Goal: Task Accomplishment & Management: Use online tool/utility

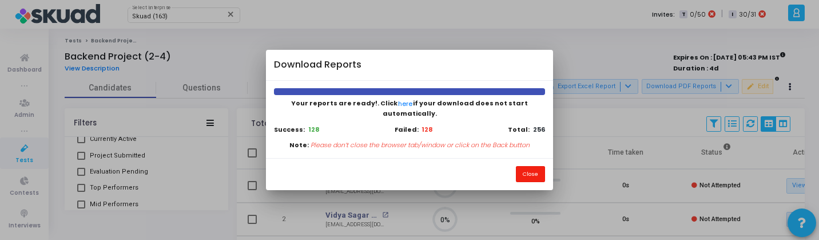
click at [534, 168] on button "Close" at bounding box center [530, 173] width 29 height 15
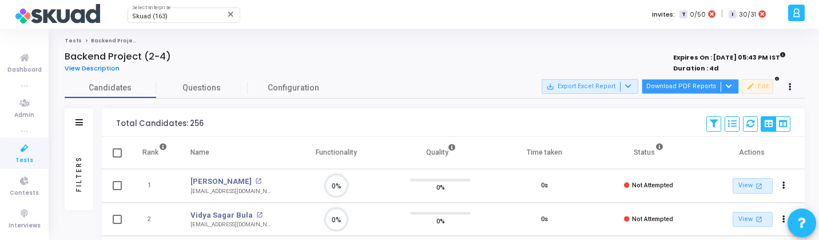
click at [722, 85] on div at bounding box center [728, 87] width 14 height 10
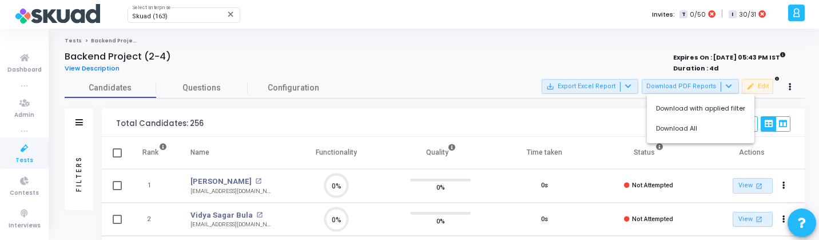
drag, startPoint x: 698, startPoint y: 113, endPoint x: 394, endPoint y: 41, distance: 311.9
click at [394, 41] on div "Download with applied filter Download All" at bounding box center [409, 120] width 819 height 240
click at [691, 108] on button "Download with applied filter" at bounding box center [701, 108] width 108 height 20
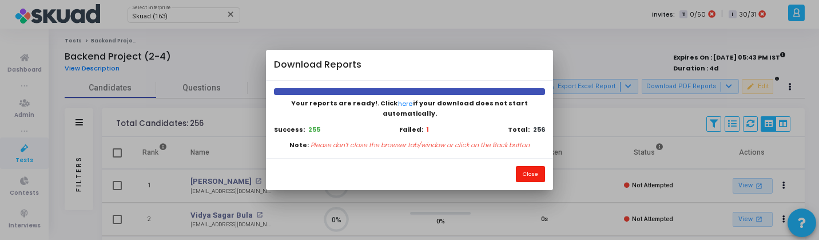
click at [528, 167] on button "Close" at bounding box center [530, 173] width 29 height 15
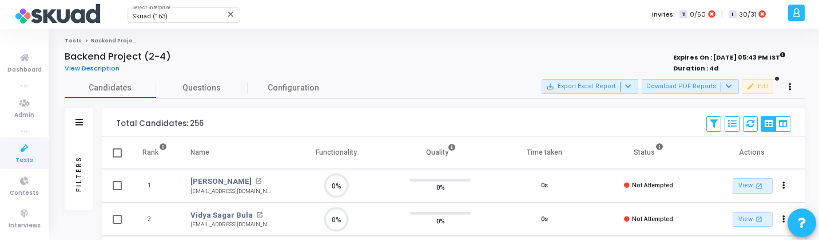
click at [77, 180] on div "Filters" at bounding box center [79, 173] width 10 height 126
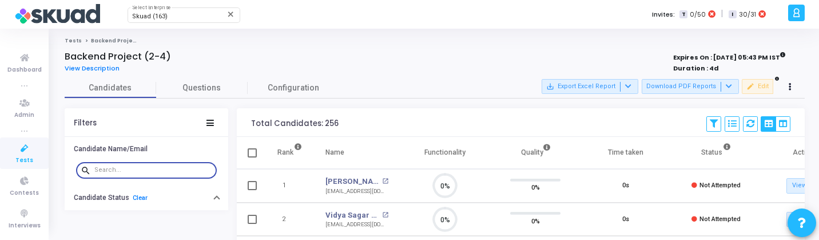
click at [132, 172] on input "text" at bounding box center [153, 170] width 118 height 7
type input "yaku"
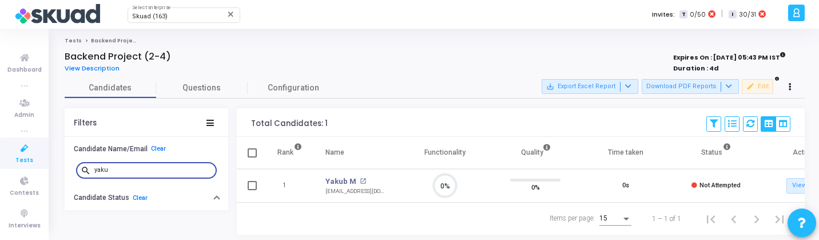
scroll to position [24, 29]
click at [340, 183] on link "Yakub M" at bounding box center [341, 181] width 31 height 11
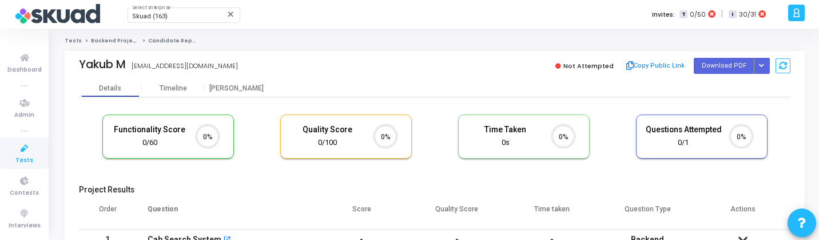
scroll to position [24, 29]
click at [764, 64] on button "Button group with nested dropdown" at bounding box center [762, 65] width 16 height 15
click at [753, 84] on button "Regenerate PDF" at bounding box center [725, 89] width 88 height 18
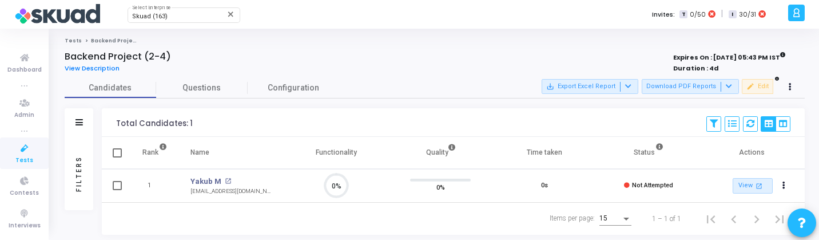
scroll to position [24, 29]
click at [76, 158] on div "Filters" at bounding box center [79, 173] width 10 height 126
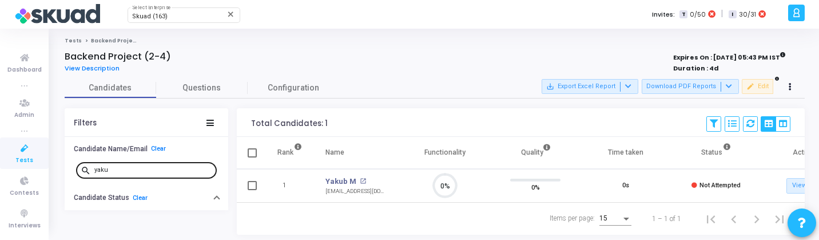
click at [124, 167] on input "yaku" at bounding box center [153, 170] width 118 height 7
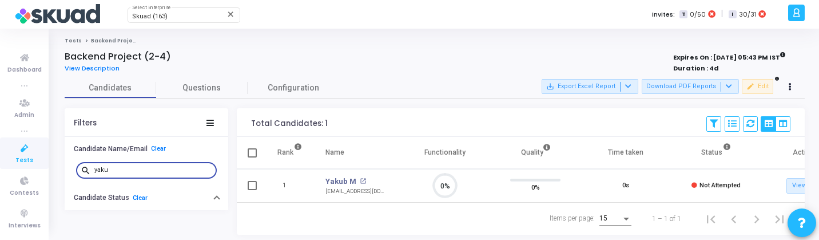
click at [124, 167] on input "yaku" at bounding box center [153, 170] width 118 height 7
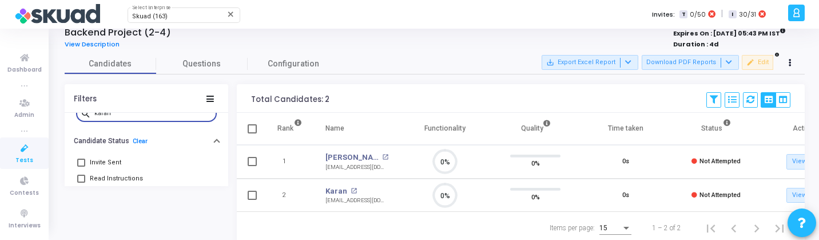
scroll to position [21, 0]
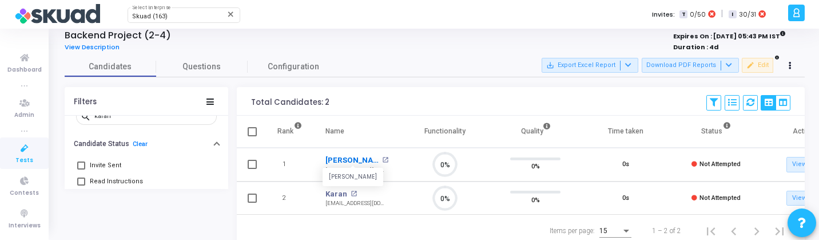
click at [352, 157] on link "Karan Gulati" at bounding box center [353, 159] width 54 height 11
click at [153, 118] on input "karan" at bounding box center [153, 116] width 118 height 7
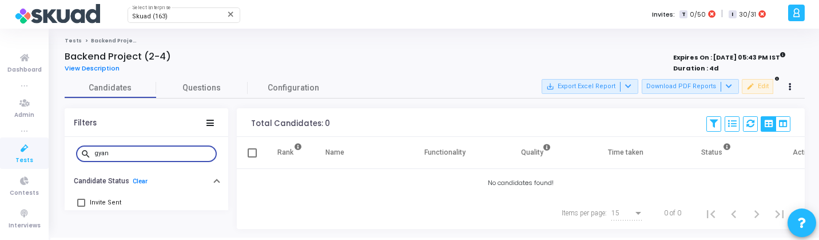
scroll to position [17, 0]
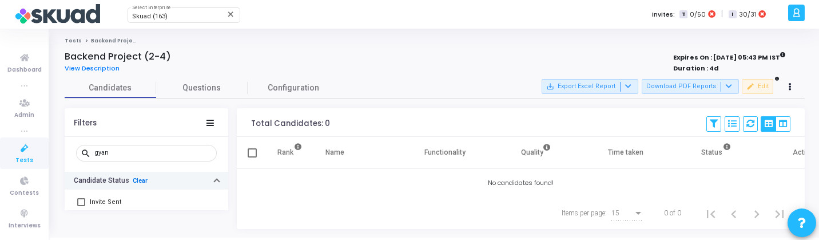
click at [137, 177] on link "Clear" at bounding box center [140, 180] width 15 height 7
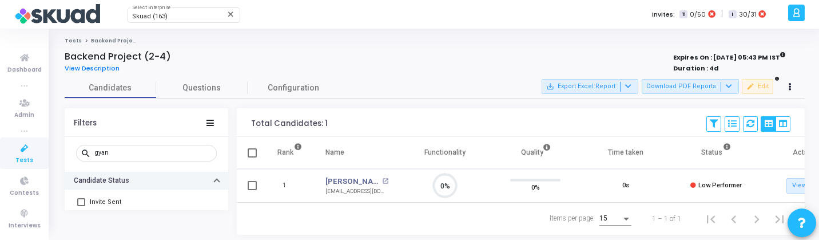
scroll to position [24, 29]
click at [353, 179] on link "Gyan Vardhan" at bounding box center [353, 181] width 54 height 11
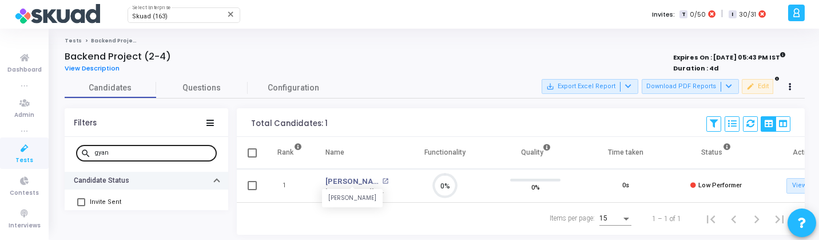
click at [118, 154] on input "gyan" at bounding box center [153, 152] width 118 height 7
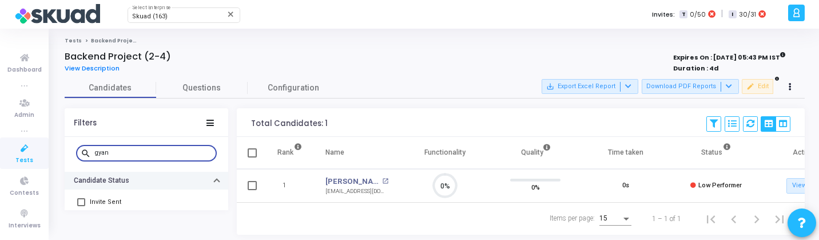
click at [118, 154] on input "gyan" at bounding box center [153, 152] width 118 height 7
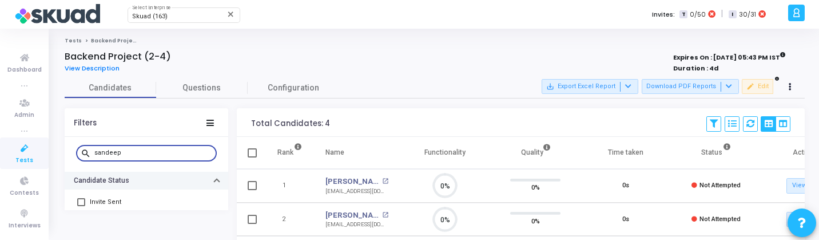
scroll to position [5, 5]
type input "sandeep"
click at [356, 212] on link "Sandeep Kumar" at bounding box center [353, 214] width 54 height 11
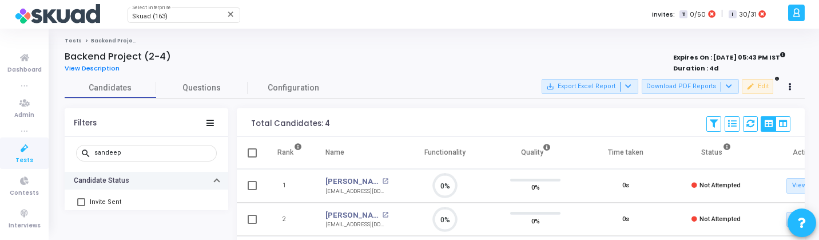
click at [23, 167] on link "Tests" at bounding box center [24, 152] width 49 height 31
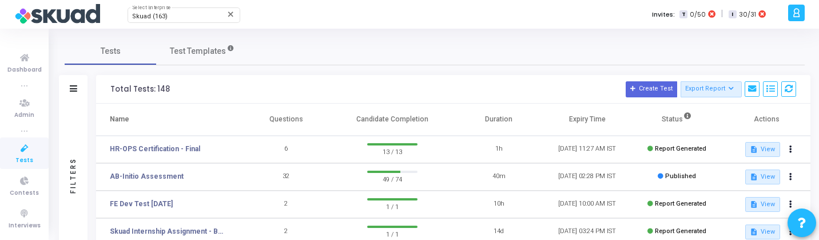
click at [66, 143] on div "Filters" at bounding box center [73, 176] width 29 height 144
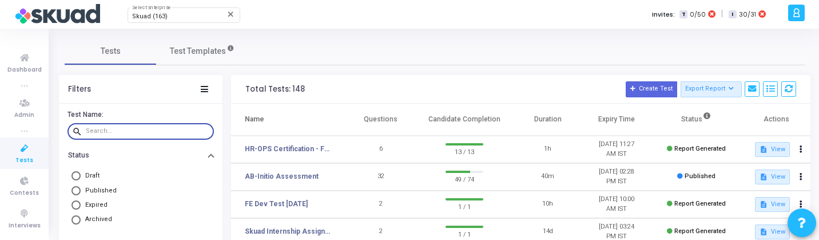
click at [133, 128] on input "text" at bounding box center [148, 131] width 124 height 7
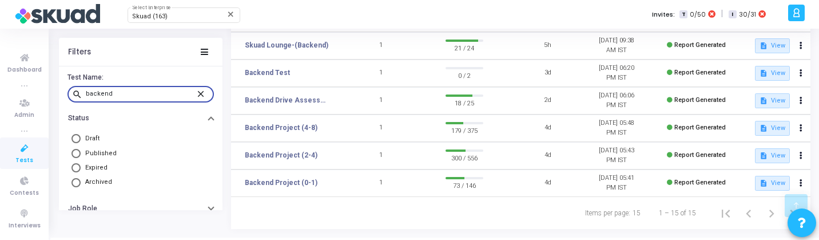
scroll to position [352, 0]
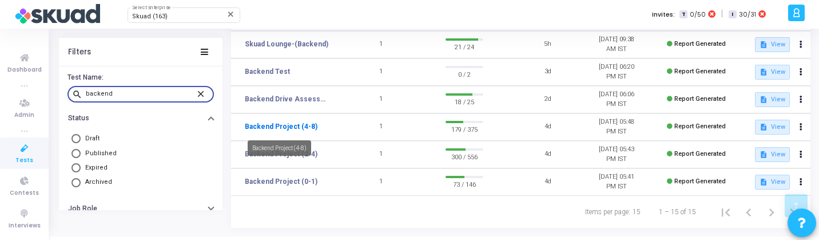
type input "backend"
click at [300, 129] on link "Backend Project (4-8)" at bounding box center [281, 126] width 73 height 10
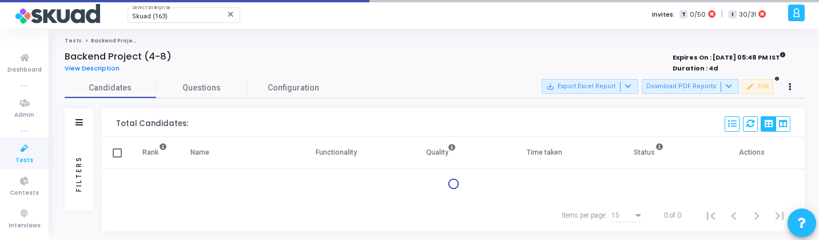
click at [76, 160] on div "Filters" at bounding box center [79, 173] width 10 height 126
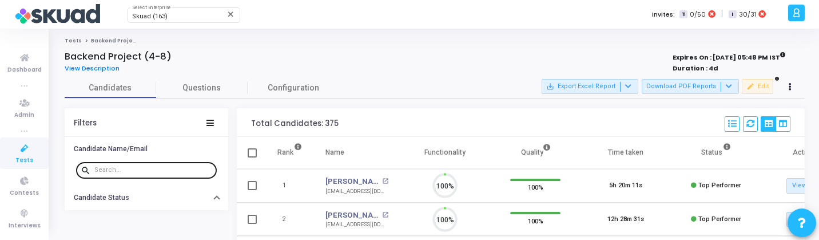
scroll to position [24, 29]
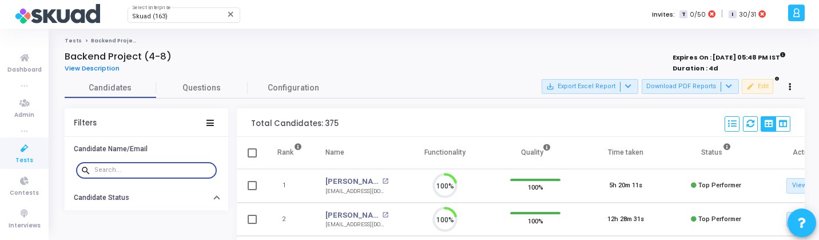
click at [116, 171] on input "text" at bounding box center [153, 170] width 118 height 7
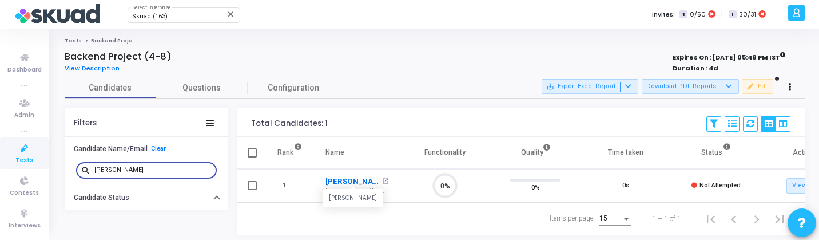
click at [352, 179] on link "Karan Gulati" at bounding box center [353, 181] width 54 height 11
click at [122, 172] on input "karan g" at bounding box center [153, 170] width 118 height 7
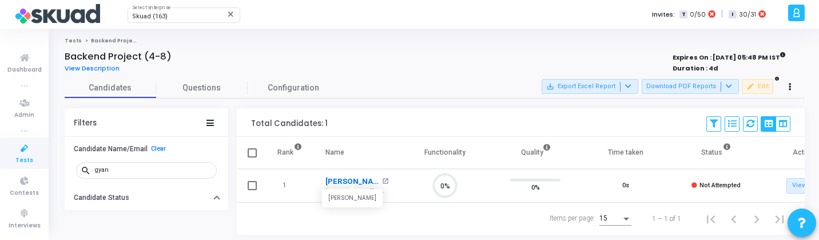
click at [348, 179] on link "Gyan Vardhan" at bounding box center [353, 181] width 54 height 11
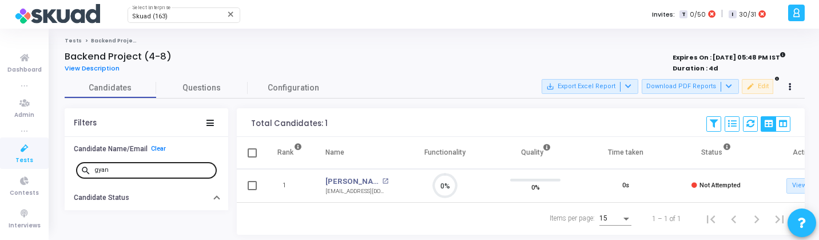
click at [141, 173] on div "gyan" at bounding box center [153, 169] width 118 height 18
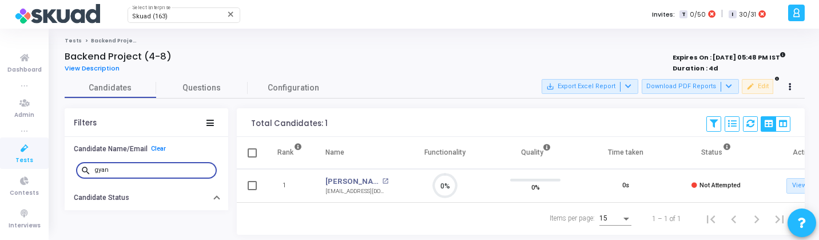
click at [141, 173] on div "gyan" at bounding box center [153, 169] width 118 height 18
click at [141, 172] on input "gyan" at bounding box center [153, 170] width 118 height 7
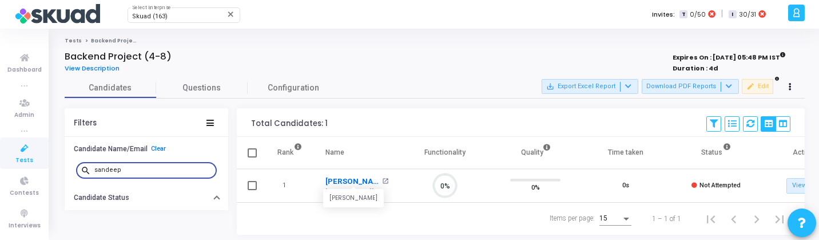
type input "sandeep"
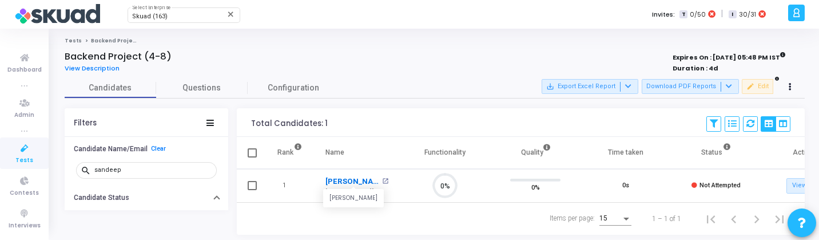
click at [354, 180] on link "Sandeep Kumar" at bounding box center [353, 181] width 54 height 11
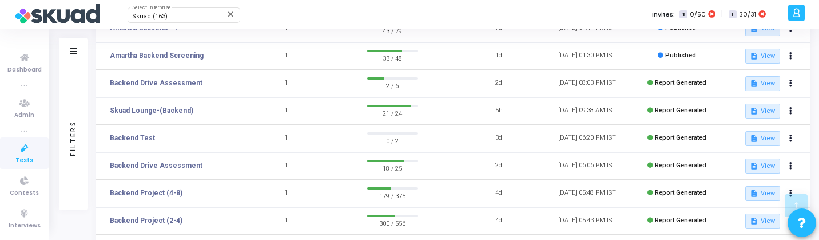
scroll to position [369, 0]
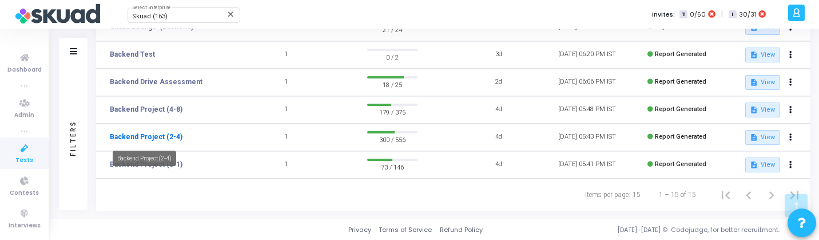
click at [169, 134] on link "Backend Project (2-4)" at bounding box center [146, 137] width 73 height 10
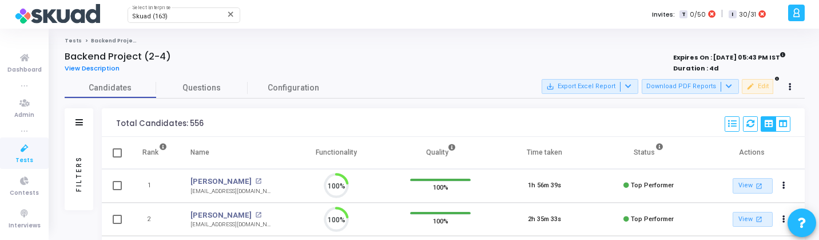
scroll to position [24, 29]
click at [75, 168] on div "Filters" at bounding box center [79, 173] width 10 height 126
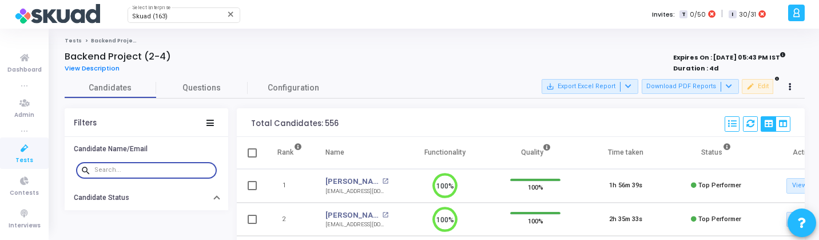
click at [121, 172] on input "text" at bounding box center [153, 170] width 118 height 7
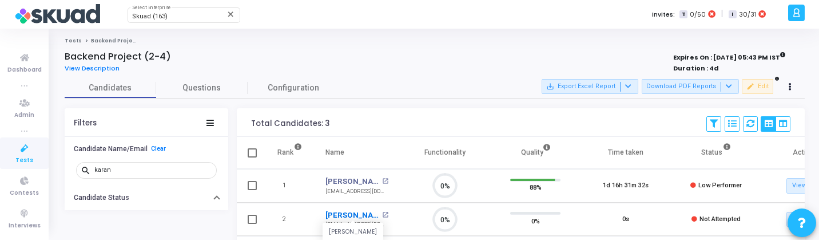
click at [348, 213] on link "Karan Gulati" at bounding box center [353, 214] width 54 height 11
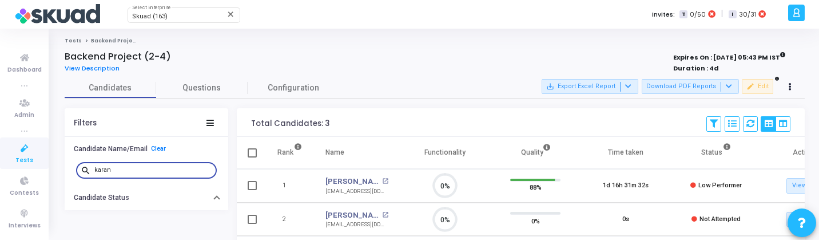
click at [148, 170] on input "karan" at bounding box center [153, 170] width 118 height 7
click at [125, 173] on input "karan" at bounding box center [153, 170] width 118 height 7
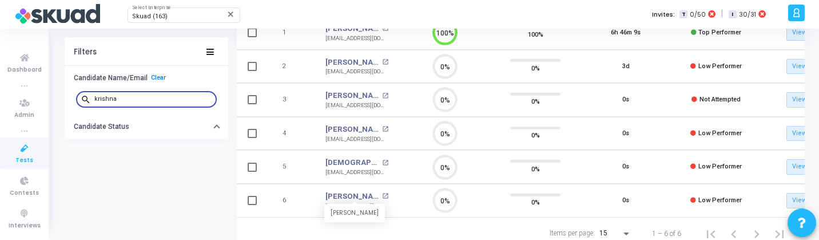
scroll to position [153, 0]
type input "krishna"
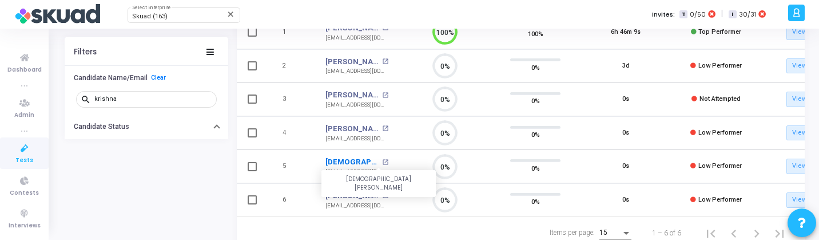
click at [366, 163] on link "Krishna Kanhaiya" at bounding box center [353, 161] width 54 height 11
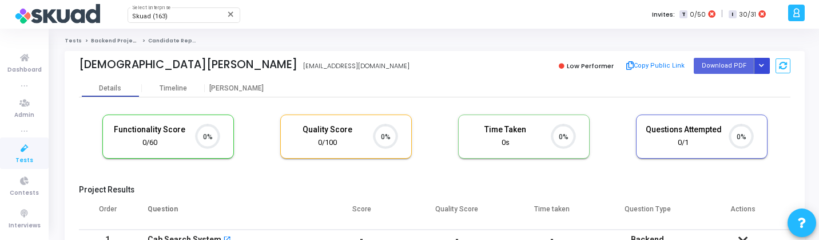
scroll to position [5, 5]
click at [766, 66] on button "Button group with nested dropdown" at bounding box center [762, 65] width 16 height 15
click at [743, 84] on button "Regenerate PDF" at bounding box center [725, 89] width 88 height 18
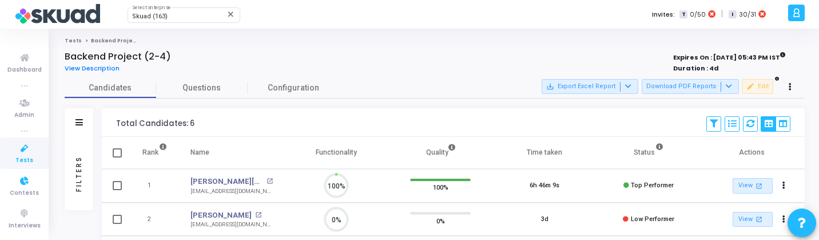
scroll to position [24, 29]
click at [74, 145] on div "Filters" at bounding box center [79, 173] width 10 height 126
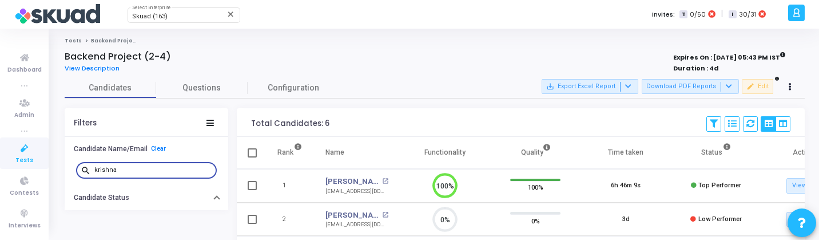
click at [117, 169] on input "krishna" at bounding box center [153, 170] width 118 height 7
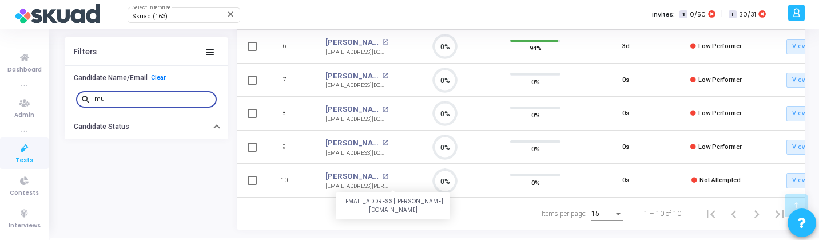
type input "m"
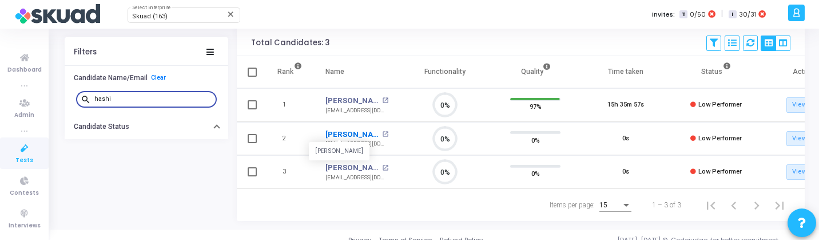
click at [363, 135] on link "Muhammad Hashim Iqbal" at bounding box center [353, 134] width 54 height 11
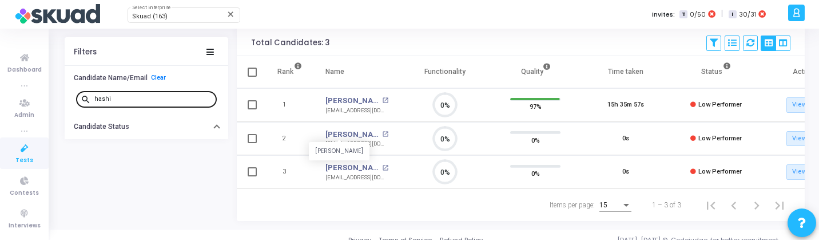
click at [134, 100] on input "hashi" at bounding box center [153, 99] width 118 height 7
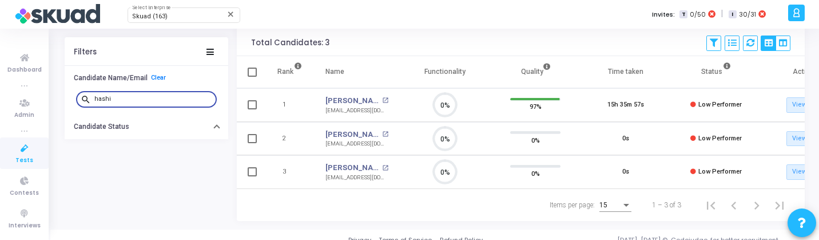
click at [134, 100] on input "hashi" at bounding box center [153, 99] width 118 height 7
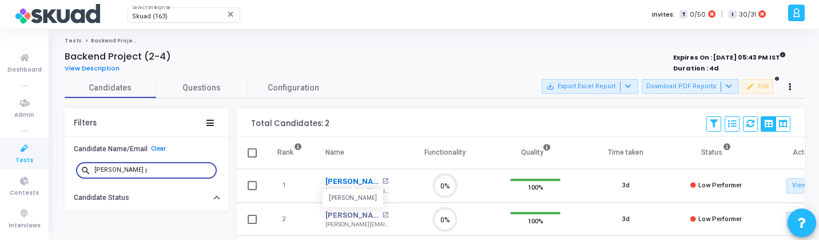
type input "shubham j"
click at [344, 181] on link "Shubham Jha" at bounding box center [353, 181] width 54 height 11
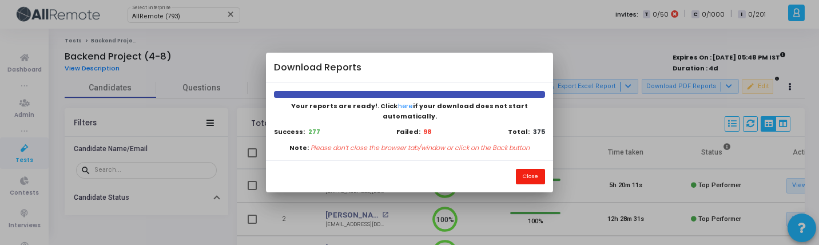
click at [529, 172] on button "Close" at bounding box center [530, 176] width 29 height 15
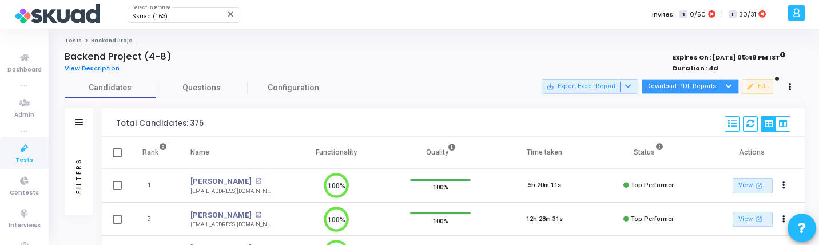
click at [706, 88] on button "Download PDF Reports" at bounding box center [690, 86] width 97 height 15
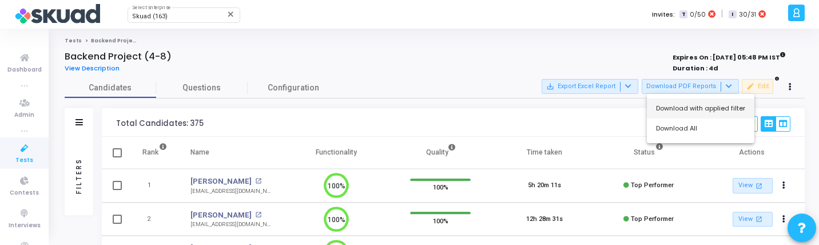
click at [698, 110] on button "Download with applied filter" at bounding box center [701, 108] width 108 height 20
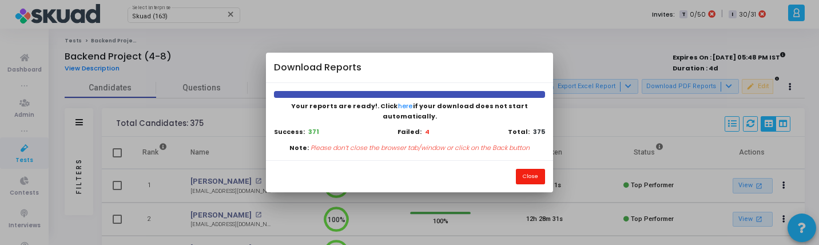
click at [534, 176] on button "Close" at bounding box center [530, 176] width 29 height 15
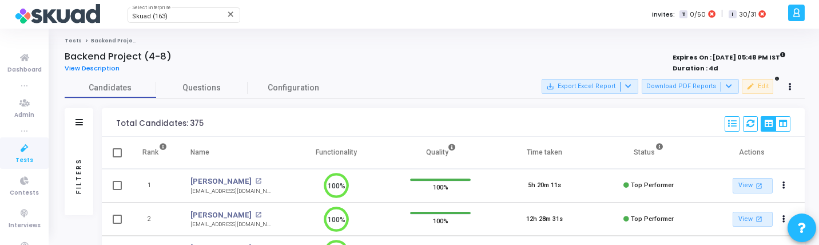
click at [70, 165] on div "Filters" at bounding box center [79, 176] width 29 height 78
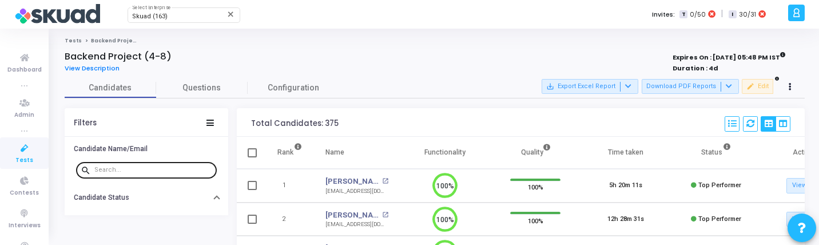
click at [114, 167] on input "text" at bounding box center [153, 170] width 118 height 7
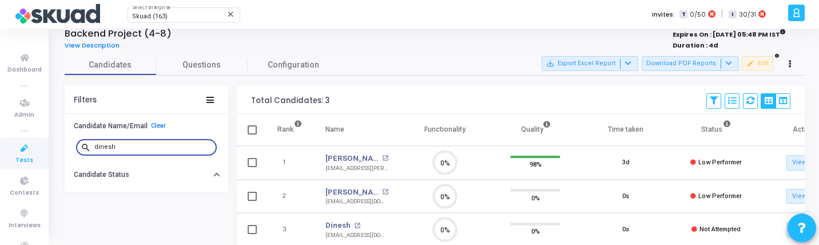
scroll to position [90, 0]
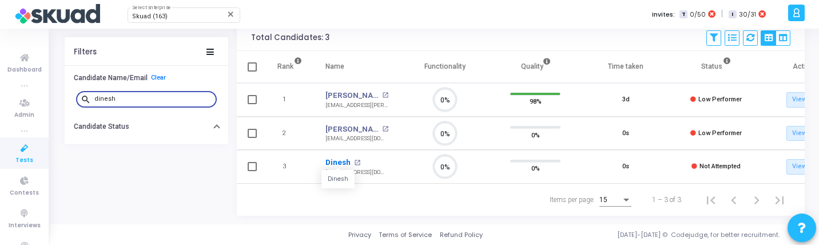
type input "dinesh"
click at [344, 157] on link "Dinesh" at bounding box center [338, 162] width 25 height 11
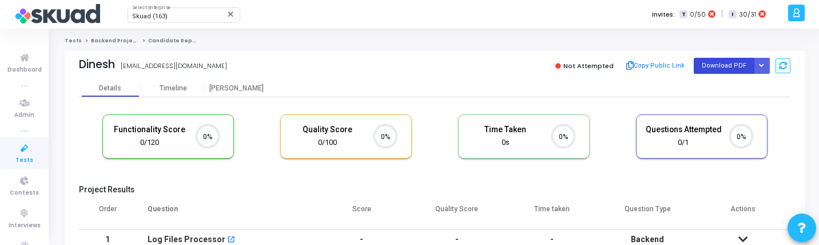
scroll to position [24, 29]
click at [767, 62] on button "Button group with nested dropdown" at bounding box center [762, 65] width 16 height 15
click at [742, 81] on button "Regenerate PDF" at bounding box center [725, 89] width 88 height 18
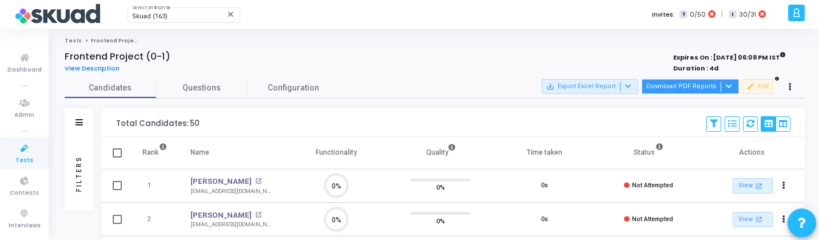
click at [712, 86] on button "Download PDF Reports" at bounding box center [690, 86] width 97 height 15
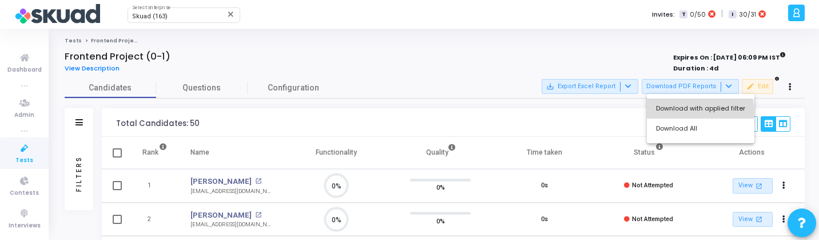
click at [690, 113] on button "Download with applied filter" at bounding box center [701, 108] width 108 height 20
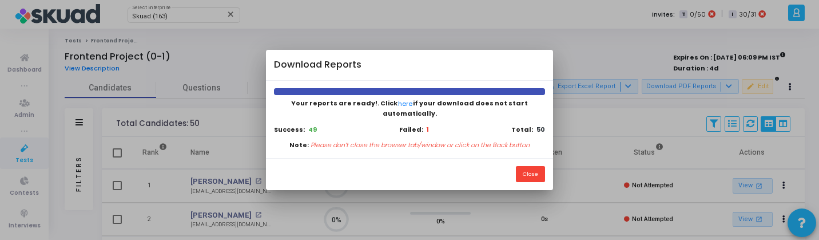
click at [483, 164] on div "Close" at bounding box center [409, 174] width 287 height 32
click at [521, 166] on button "Close" at bounding box center [530, 173] width 29 height 15
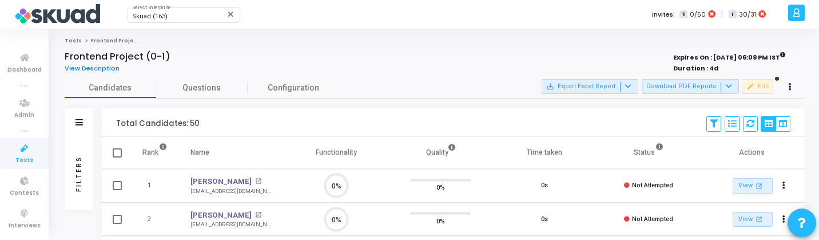
click at [71, 156] on div "Filters" at bounding box center [79, 173] width 29 height 73
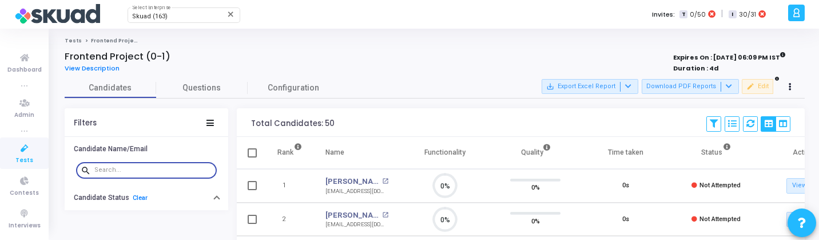
click at [152, 168] on input "text" at bounding box center [153, 170] width 118 height 7
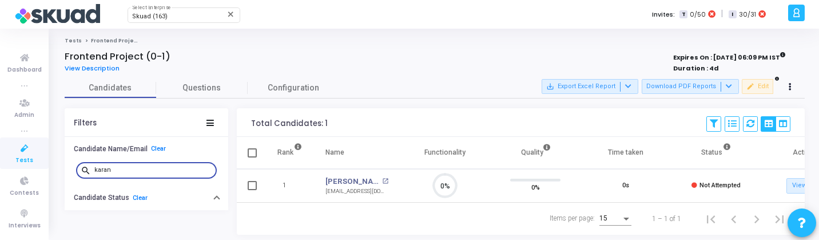
scroll to position [5, 5]
type input "karan"
click at [338, 179] on link "[PERSON_NAME]" at bounding box center [353, 181] width 54 height 11
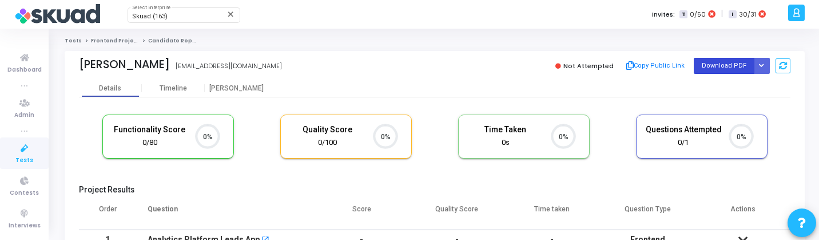
scroll to position [24, 29]
click at [762, 66] on icon "Button group with nested dropdown" at bounding box center [761, 66] width 5 height 6
click at [726, 85] on button "Regenerate PDF" at bounding box center [725, 89] width 88 height 18
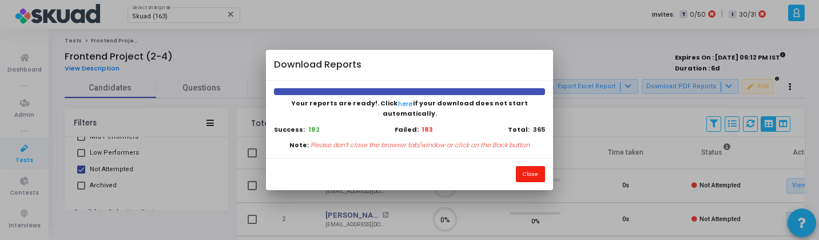
click at [536, 171] on button "Close" at bounding box center [530, 173] width 29 height 15
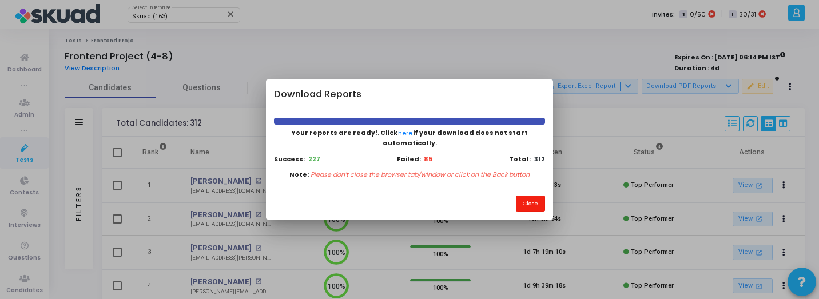
click at [536, 199] on button "Close" at bounding box center [530, 203] width 29 height 15
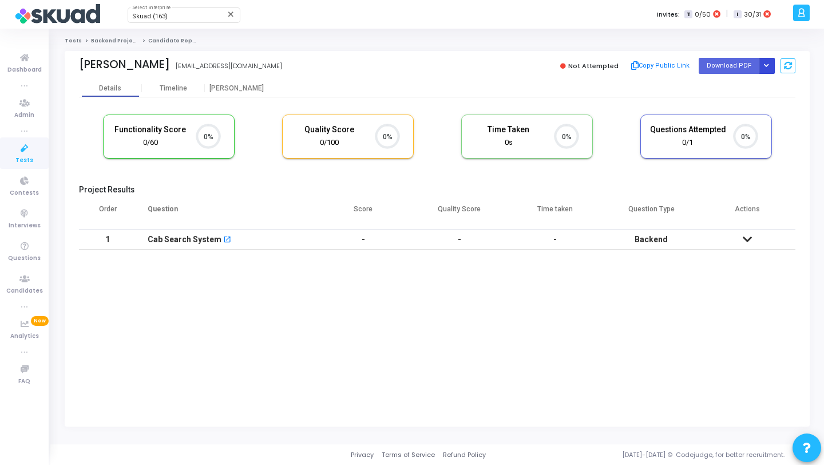
click at [765, 66] on icon "Button group with nested dropdown" at bounding box center [766, 66] width 5 height 6
click at [742, 84] on button "Regenerate PDF" at bounding box center [730, 89] width 88 height 18
click at [762, 62] on button "Button group with nested dropdown" at bounding box center [767, 65] width 16 height 15
click at [728, 89] on button "Regenerate PDF" at bounding box center [730, 89] width 88 height 18
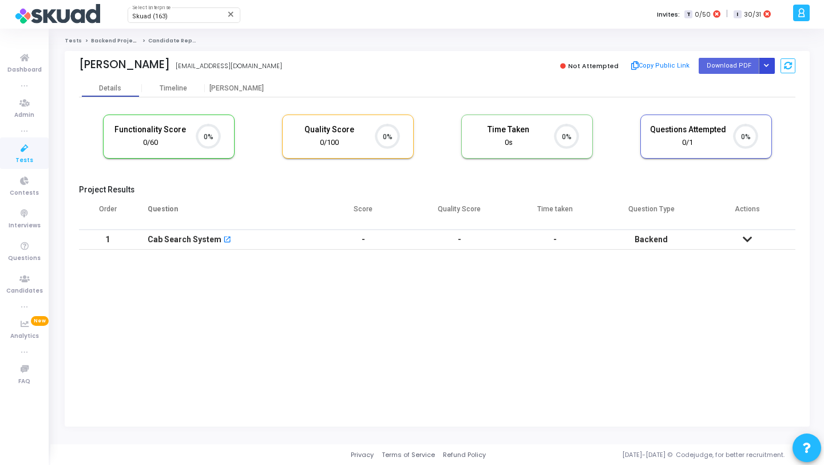
click at [768, 69] on button "Button group with nested dropdown" at bounding box center [767, 65] width 16 height 15
click at [740, 93] on button "Regenerate PDF" at bounding box center [730, 89] width 88 height 18
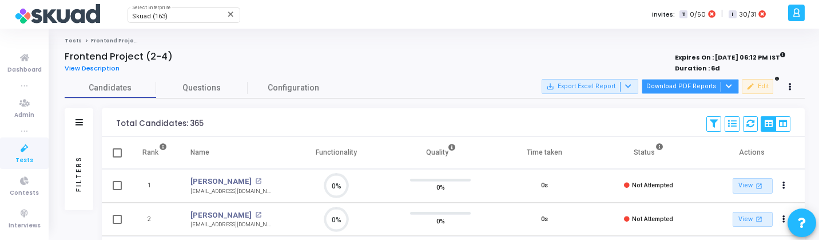
click at [709, 84] on button "Download PDF Reports" at bounding box center [690, 86] width 97 height 15
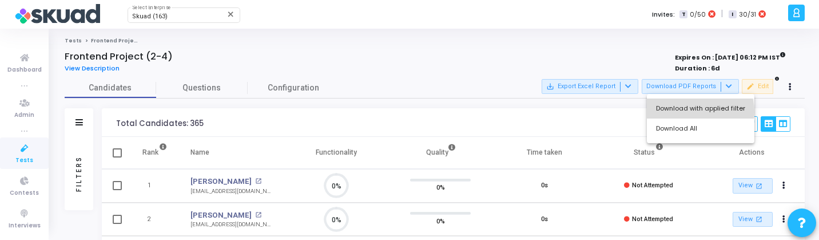
click at [696, 112] on button "Download with applied filter" at bounding box center [701, 108] width 108 height 20
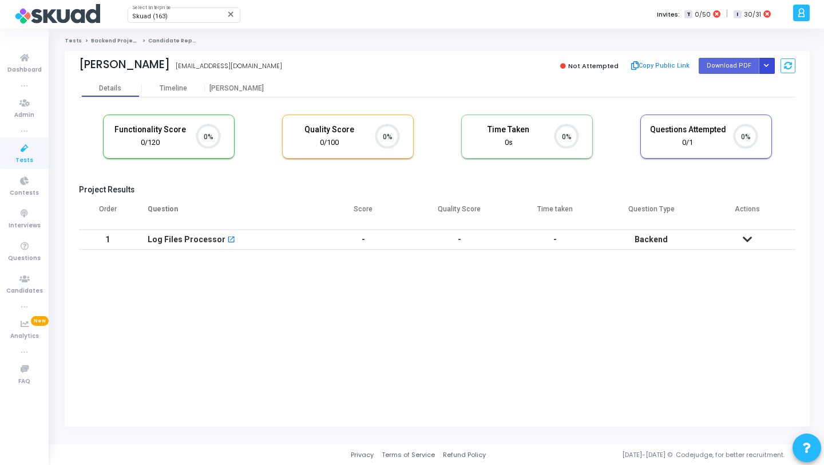
click at [768, 69] on button "Button group with nested dropdown" at bounding box center [767, 65] width 16 height 15
click at [732, 82] on button "Regenerate PDF" at bounding box center [730, 89] width 88 height 18
click at [764, 63] on icon "Button group with nested dropdown" at bounding box center [766, 66] width 5 height 6
click at [739, 89] on button "Regenerate PDF" at bounding box center [730, 89] width 88 height 18
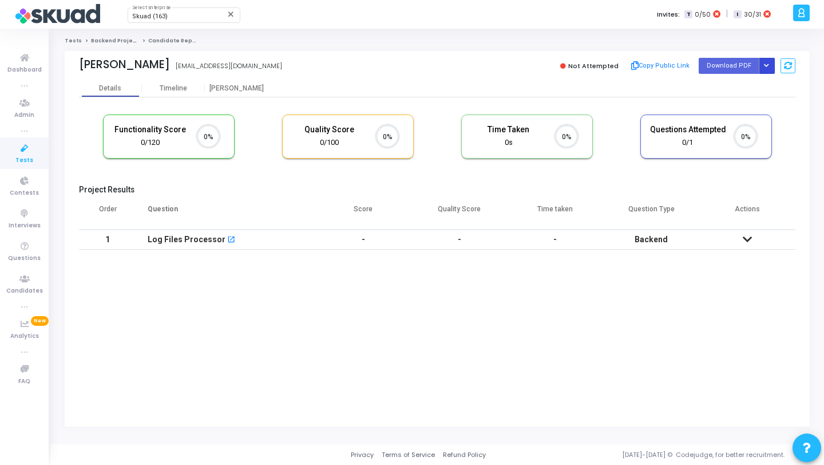
click at [770, 64] on button "Button group with nested dropdown" at bounding box center [767, 65] width 16 height 15
click at [731, 82] on button "Regenerate PDF" at bounding box center [730, 89] width 88 height 18
click at [766, 66] on icon "Button group with nested dropdown" at bounding box center [766, 66] width 5 height 6
click at [734, 100] on div "Regenerate PDF" at bounding box center [730, 88] width 88 height 31
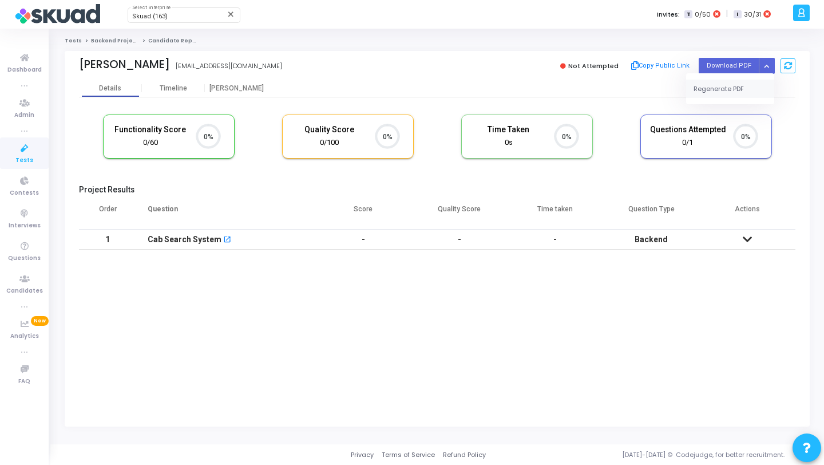
click at [732, 91] on button "Regenerate PDF" at bounding box center [730, 89] width 88 height 18
click at [770, 64] on button "Button group with nested dropdown" at bounding box center [767, 65] width 16 height 15
click at [744, 87] on button "Regenerate PDF" at bounding box center [730, 89] width 88 height 18
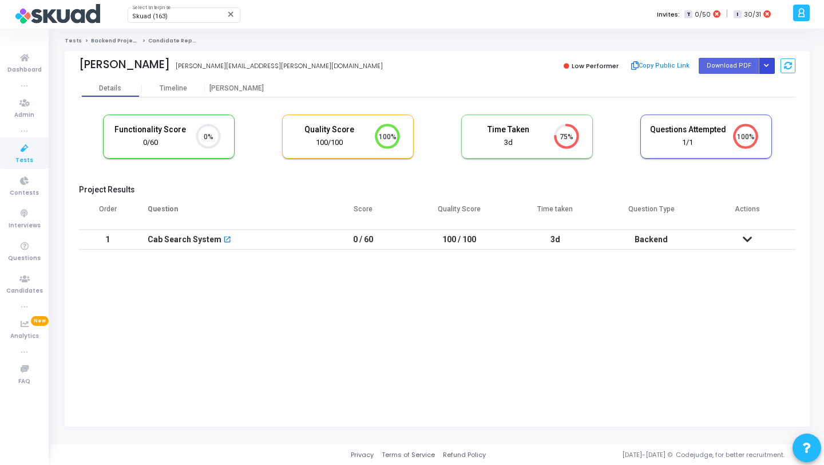
click at [765, 66] on icon "Button group with nested dropdown" at bounding box center [766, 66] width 5 height 6
click at [735, 82] on button "Regenerate PDF" at bounding box center [730, 89] width 88 height 18
